Goal: Information Seeking & Learning: Check status

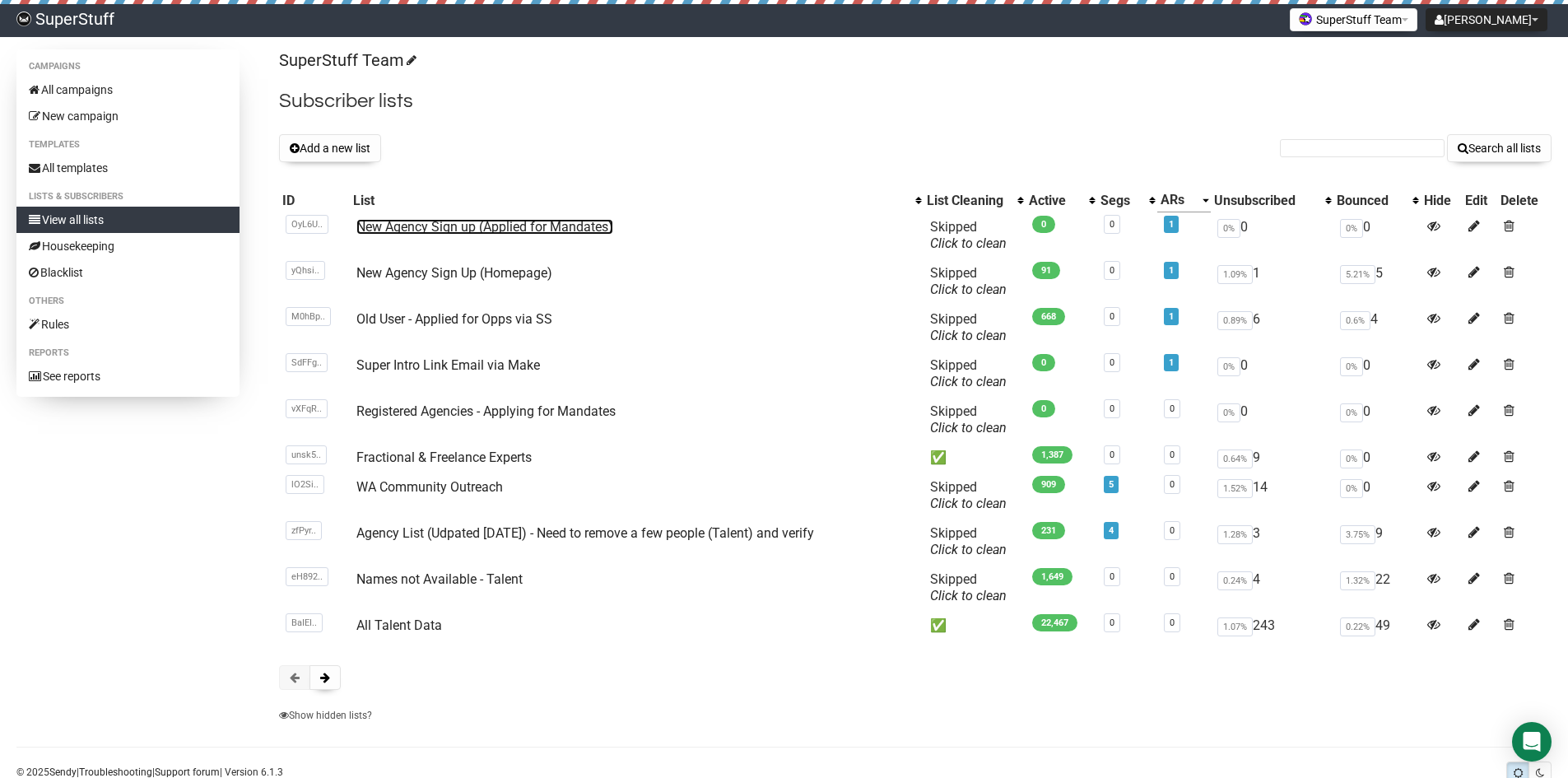
click at [439, 222] on link "New Agency Sign up (Applied for Mandates)" at bounding box center [485, 227] width 257 height 16
click at [504, 275] on link "New Agency Sign Up (Homepage)" at bounding box center [455, 273] width 196 height 16
